Goal: Task Accomplishment & Management: Manage account settings

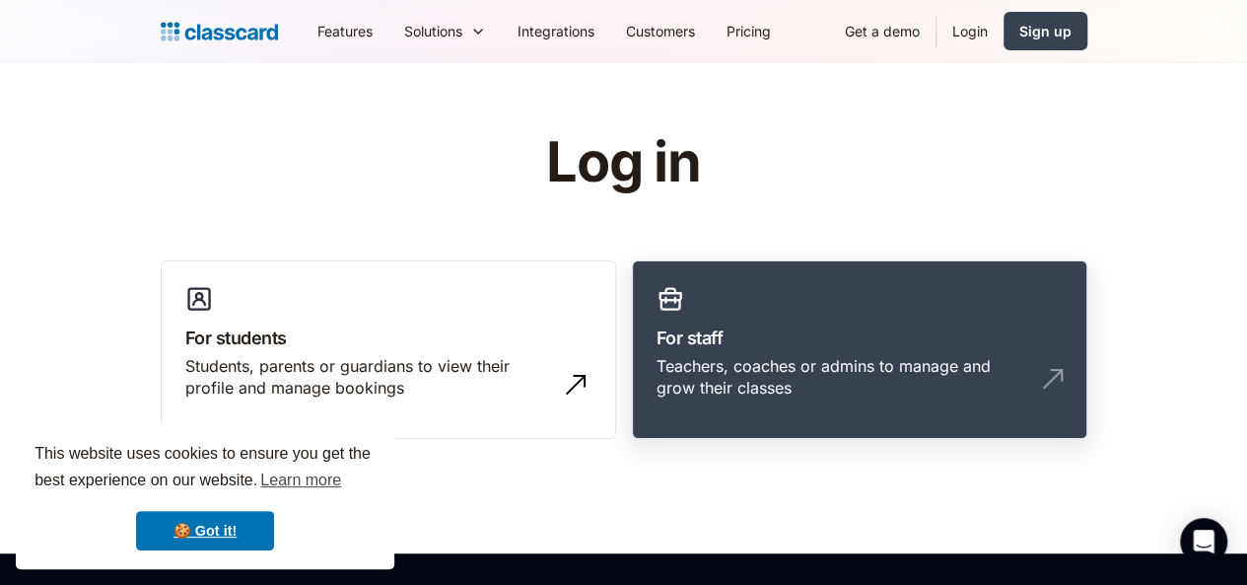
click at [1069, 363] on img at bounding box center [1053, 379] width 32 height 32
click at [801, 171] on h1 "Log in" at bounding box center [624, 162] width 626 height 61
click at [1069, 369] on img at bounding box center [1053, 379] width 32 height 32
